Goal: Transaction & Acquisition: Purchase product/service

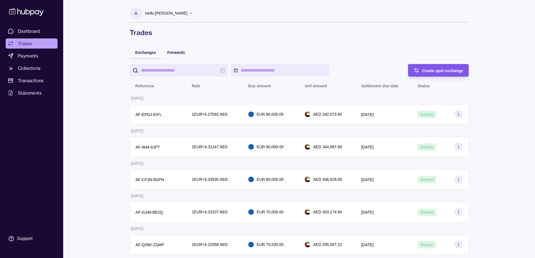
click at [434, 70] on span "Create spot exchange" at bounding box center [442, 70] width 41 height 4
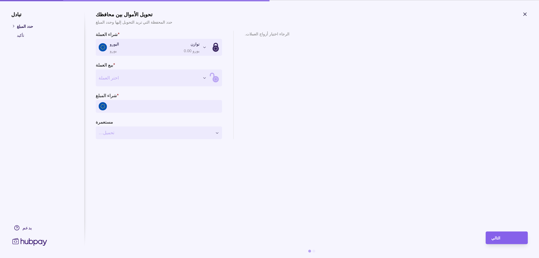
click at [377, 81] on div "**********" at bounding box center [312, 85] width 432 height 108
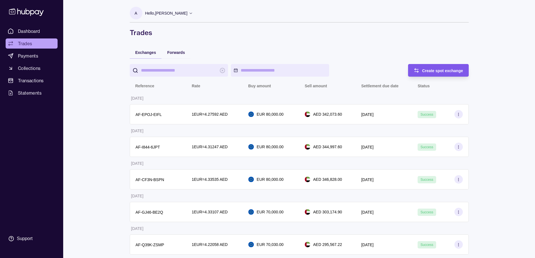
click at [441, 71] on span "Create spot exchange" at bounding box center [442, 70] width 41 height 4
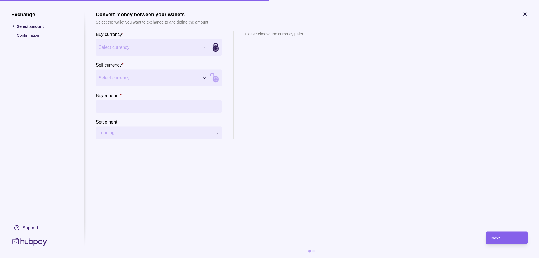
drag, startPoint x: 266, startPoint y: 112, endPoint x: 263, endPoint y: 109, distance: 4.4
click at [267, 112] on section "Please choose the currency pairs." at bounding box center [274, 85] width 59 height 108
click at [147, 104] on input "Buy amount *" at bounding box center [164, 106] width 109 height 13
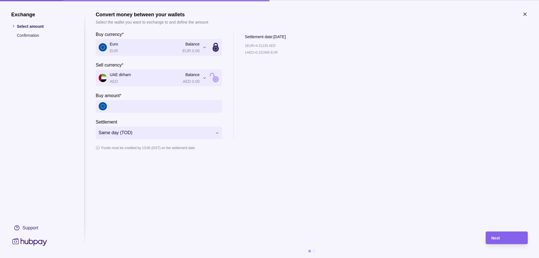
click at [174, 107] on input "Buy amount *" at bounding box center [164, 106] width 109 height 13
type input "******"
click at [313, 153] on section "**********" at bounding box center [312, 118] width 432 height 214
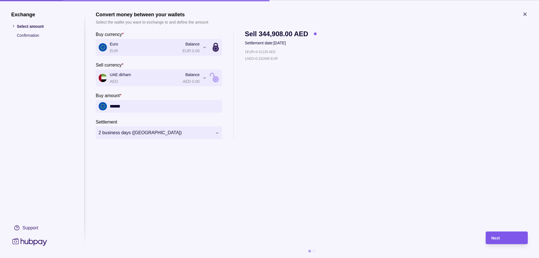
click at [504, 239] on div "Next" at bounding box center [506, 237] width 31 height 7
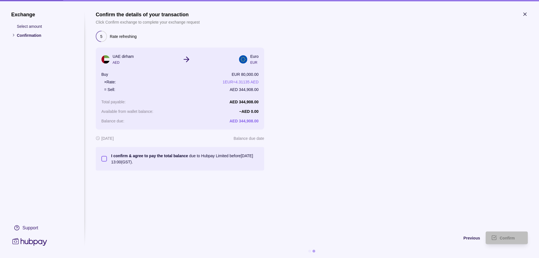
click at [105, 159] on button "I confirm & agree to pay the total balance due to Hubpay Limited before 21 Aug …" at bounding box center [104, 159] width 6 height 6
click at [503, 237] on span "Confirm" at bounding box center [507, 238] width 15 height 4
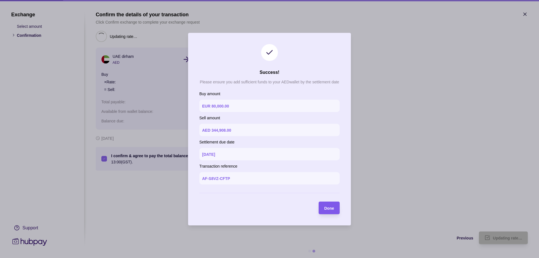
click at [326, 209] on span "Done" at bounding box center [329, 208] width 10 height 4
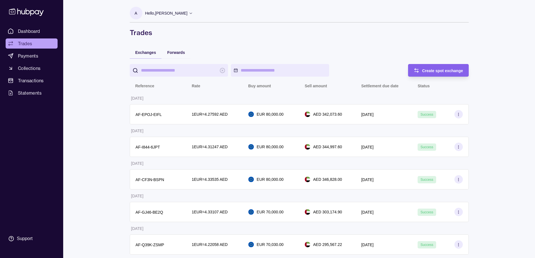
click at [223, 32] on h1 "Trades" at bounding box center [299, 32] width 339 height 9
click at [265, 48] on div "Exchanges Forwards Create spot exchange Reference Rate Buy amount Sell amount S…" at bounding box center [299, 228] width 339 height 364
click at [39, 58] on link "Payments" at bounding box center [32, 56] width 52 height 10
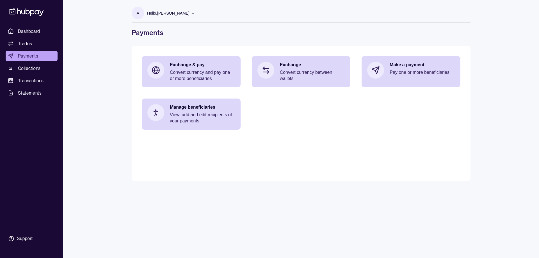
drag, startPoint x: 501, startPoint y: 102, endPoint x: 81, endPoint y: 65, distance: 422.3
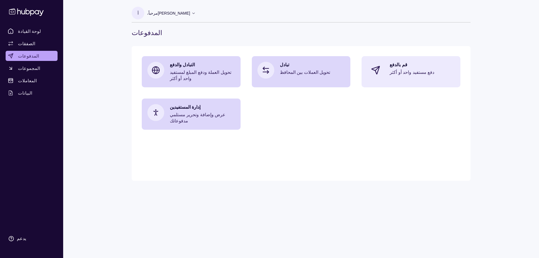
click at [412, 81] on div "قم بالدفع دفع مستفيد واحد أو أكثر" at bounding box center [410, 70] width 99 height 28
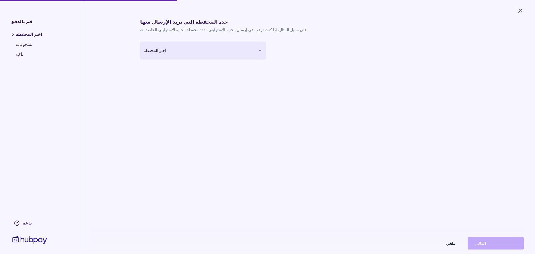
click at [258, 49] on body "يغلق قم بالدفع اختر المحفظة المدفوعات تأكيد يدعم حدد المحفظة التي تريد الإرسال …" at bounding box center [267, 127] width 535 height 254
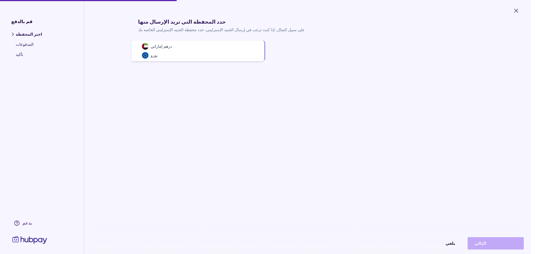
click at [337, 50] on html "يغلق قم بالدفع اختر المحفظة المدفوعات تأكيد يدعم حدد المحفظة التي تريد الإرسال …" at bounding box center [267, 127] width 535 height 254
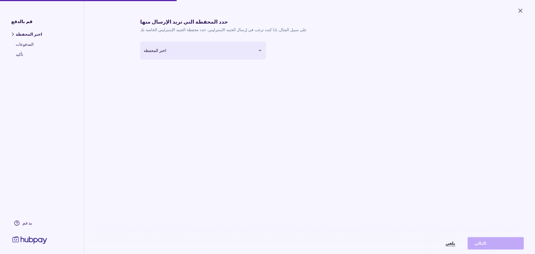
click at [455, 246] on font "يلغي" at bounding box center [450, 243] width 10 height 5
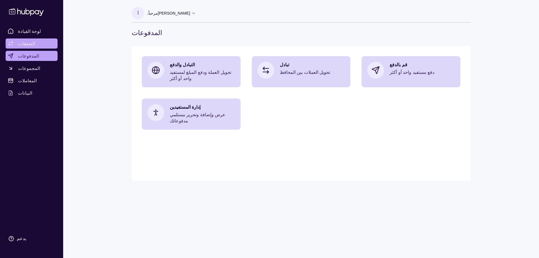
click at [31, 43] on link "الصفقات" at bounding box center [32, 43] width 52 height 10
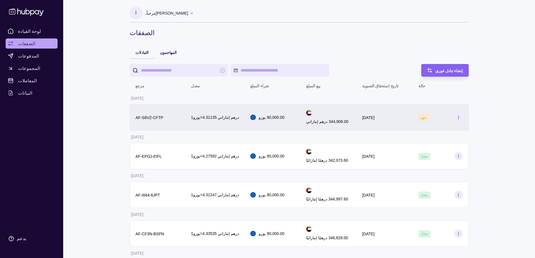
click at [458, 117] on circle at bounding box center [458, 117] width 0 height 0
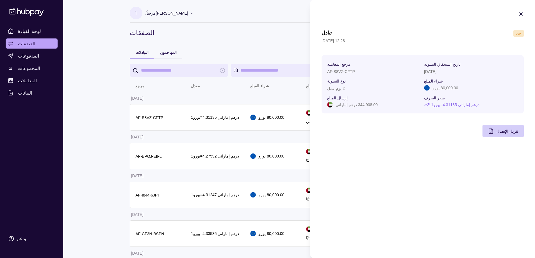
click at [508, 130] on font "تنزيل الإيصال" at bounding box center [507, 131] width 22 height 4
click at [280, 99] on html "لوحة القيادة الصفقات المدفوعات المجموعات المعاملات البيانات يدعم أ مرحباً، عبدا…" at bounding box center [267, 255] width 535 height 511
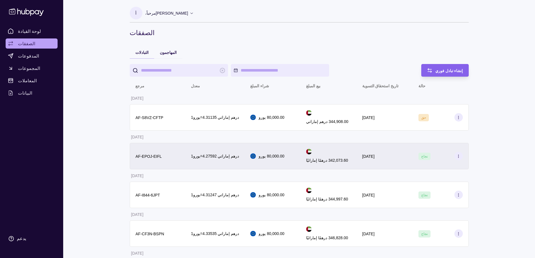
click at [459, 156] on icon at bounding box center [458, 156] width 4 height 4
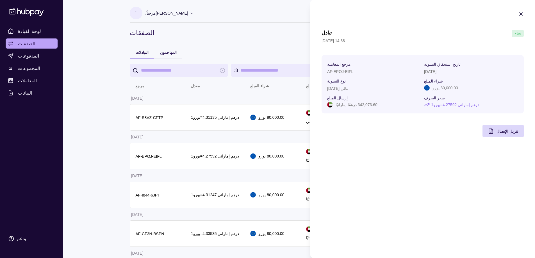
click at [520, 13] on icon "button" at bounding box center [520, 14] width 3 height 3
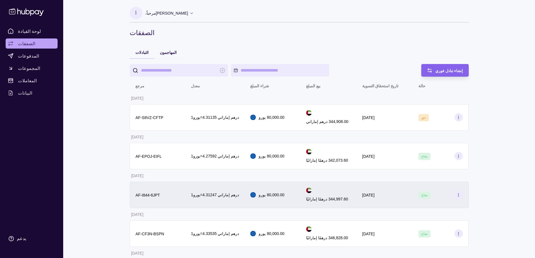
click at [456, 196] on icon at bounding box center [458, 195] width 4 height 4
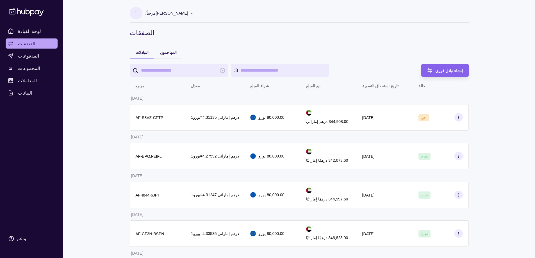
click at [268, 36] on html "لوحة القيادة الصفقات المدفوعات المجموعات المعاملات البيانات يدعم أ مرحباً، عبدا…" at bounding box center [267, 255] width 535 height 511
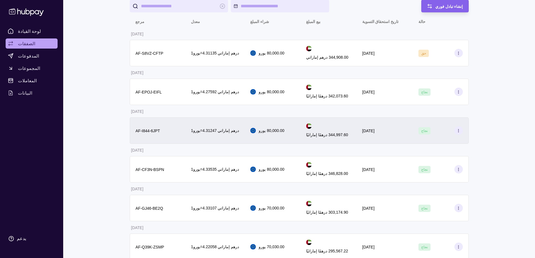
scroll to position [75, 0]
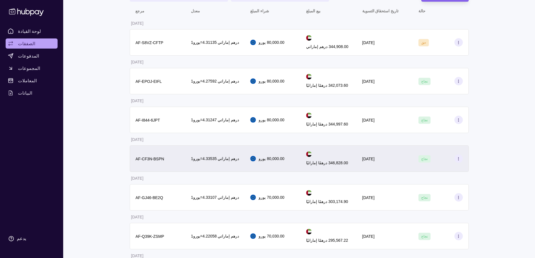
click at [459, 160] on icon at bounding box center [458, 159] width 4 height 4
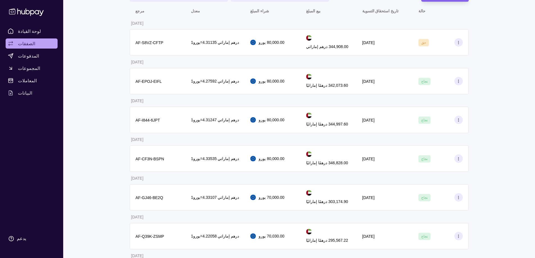
click at [268, 16] on html "لوحة القيادة الصفقات المدفوعات المجموعات المعاملات البيانات يدعم أ مرحباً، عبدا…" at bounding box center [267, 180] width 535 height 511
drag, startPoint x: 457, startPoint y: 197, endPoint x: 458, endPoint y: 193, distance: 4.0
click at [458, 197] on icon at bounding box center [458, 197] width 4 height 4
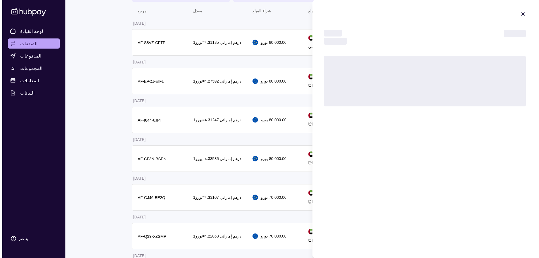
scroll to position [0, 0]
